Goal: Task Accomplishment & Management: Manage account settings

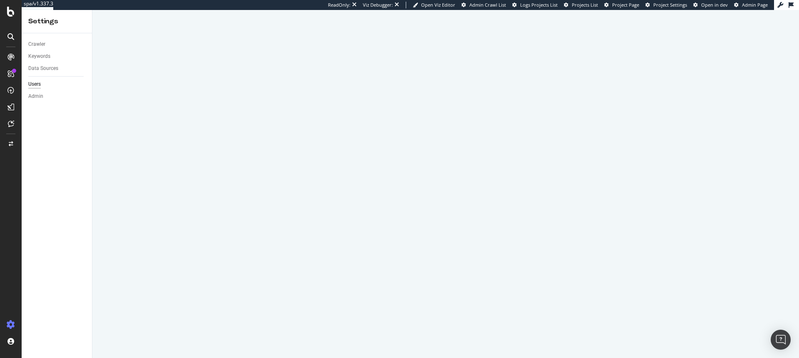
select select "1"
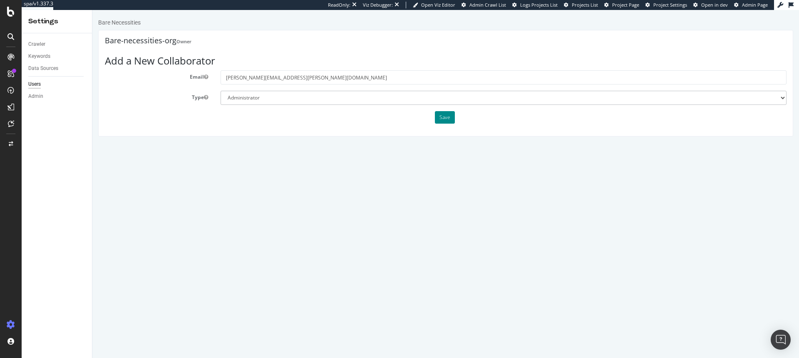
click at [444, 120] on button "Save" at bounding box center [445, 117] width 20 height 12
click at [31, 84] on div "Users" at bounding box center [34, 84] width 12 height 9
click at [38, 99] on div "Admin" at bounding box center [35, 96] width 15 height 9
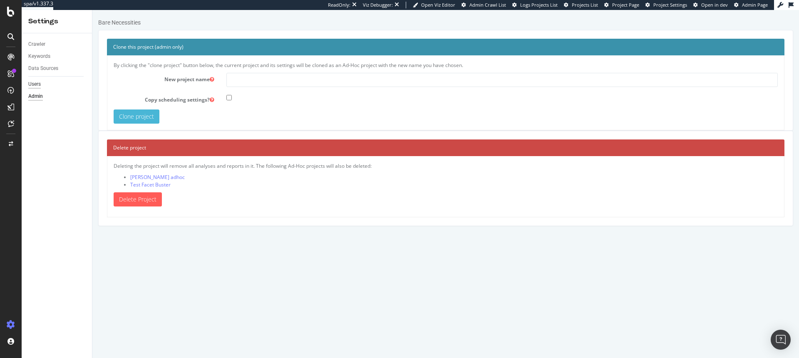
click at [36, 87] on div "Users" at bounding box center [34, 84] width 12 height 9
